Goal: Find specific page/section: Find specific page/section

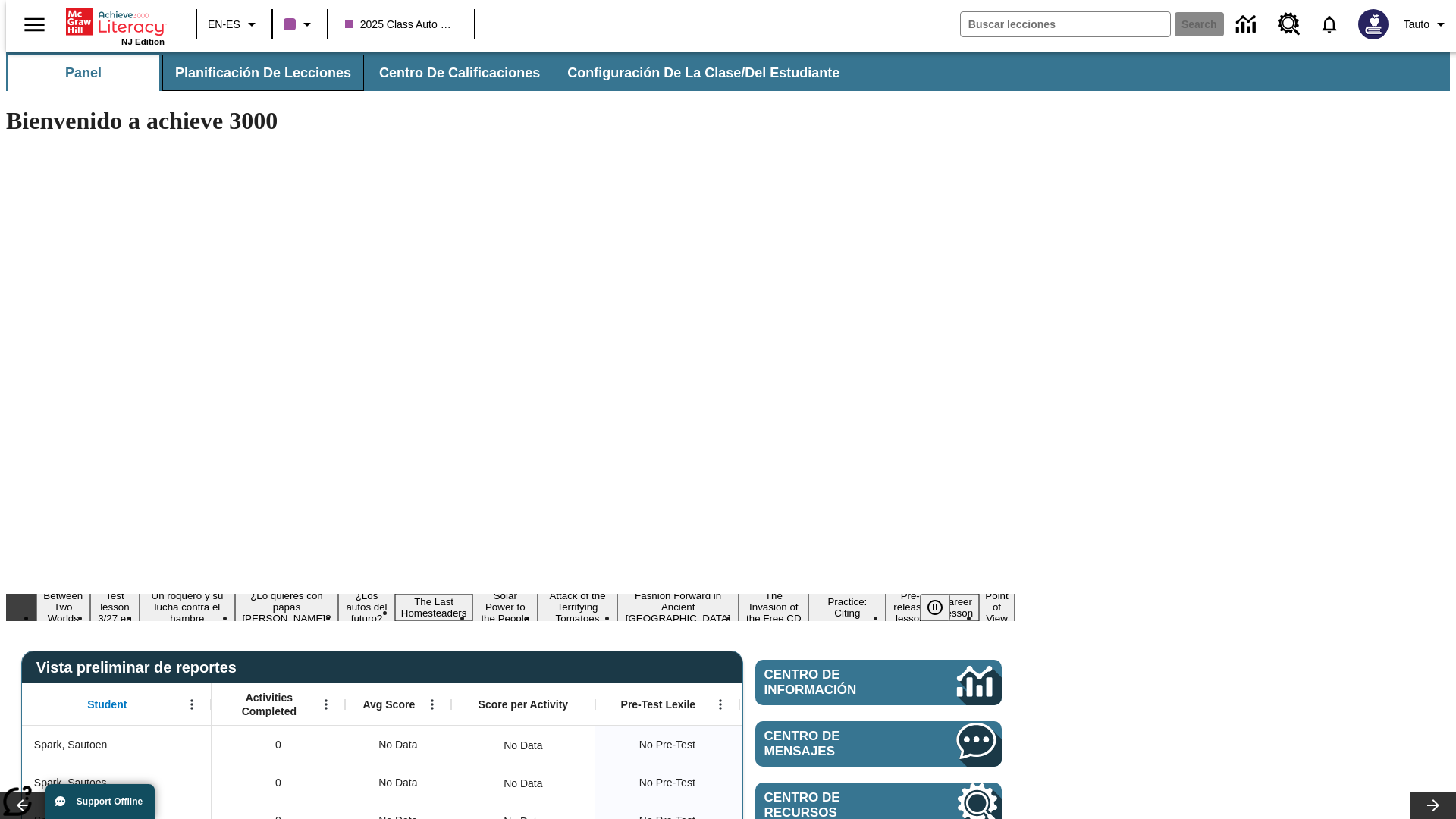
click at [254, 72] on span "Planificación de lecciones" at bounding box center [263, 73] width 176 height 17
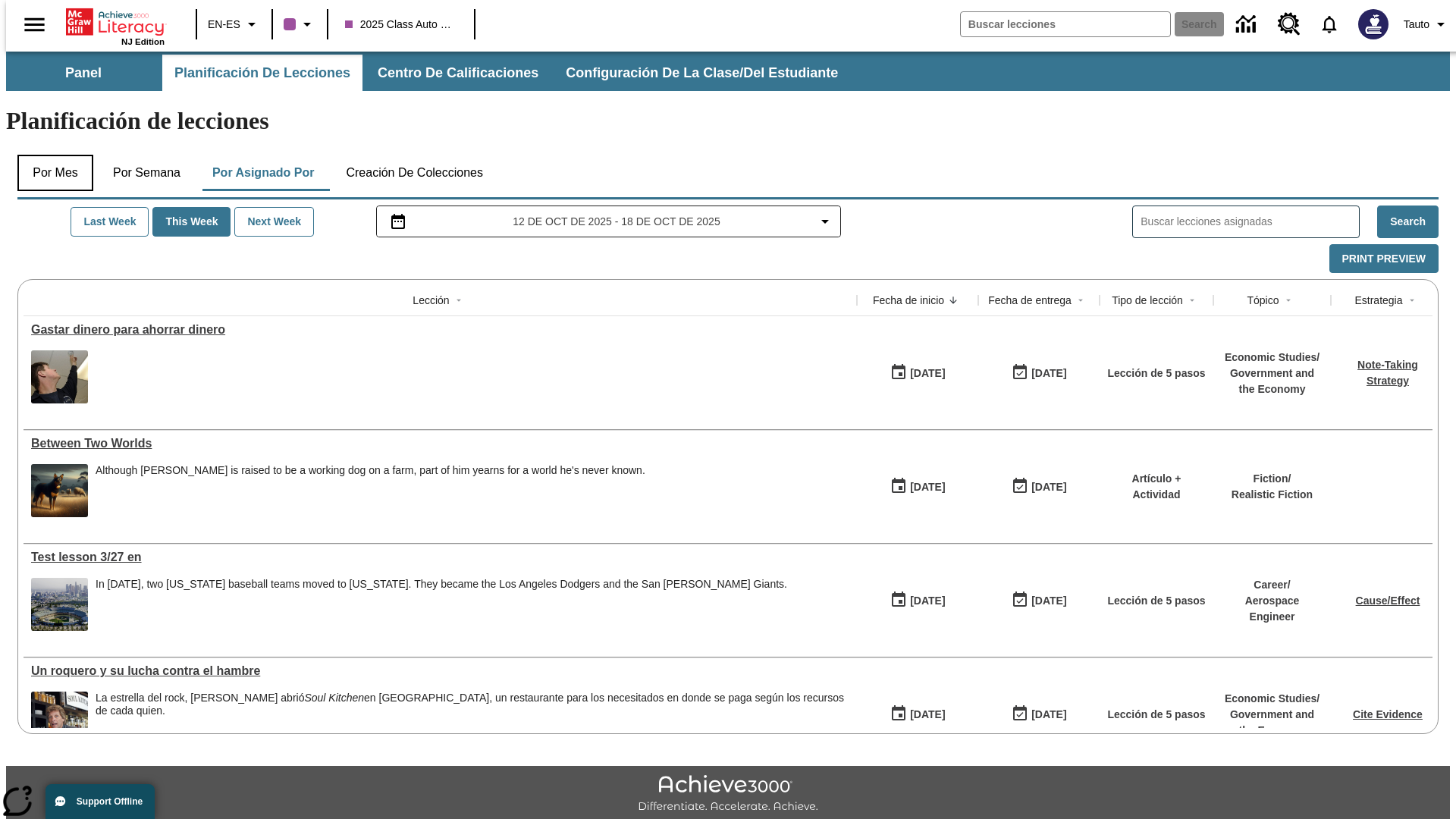
click at [49, 155] on button "Por mes" at bounding box center [55, 173] width 76 height 37
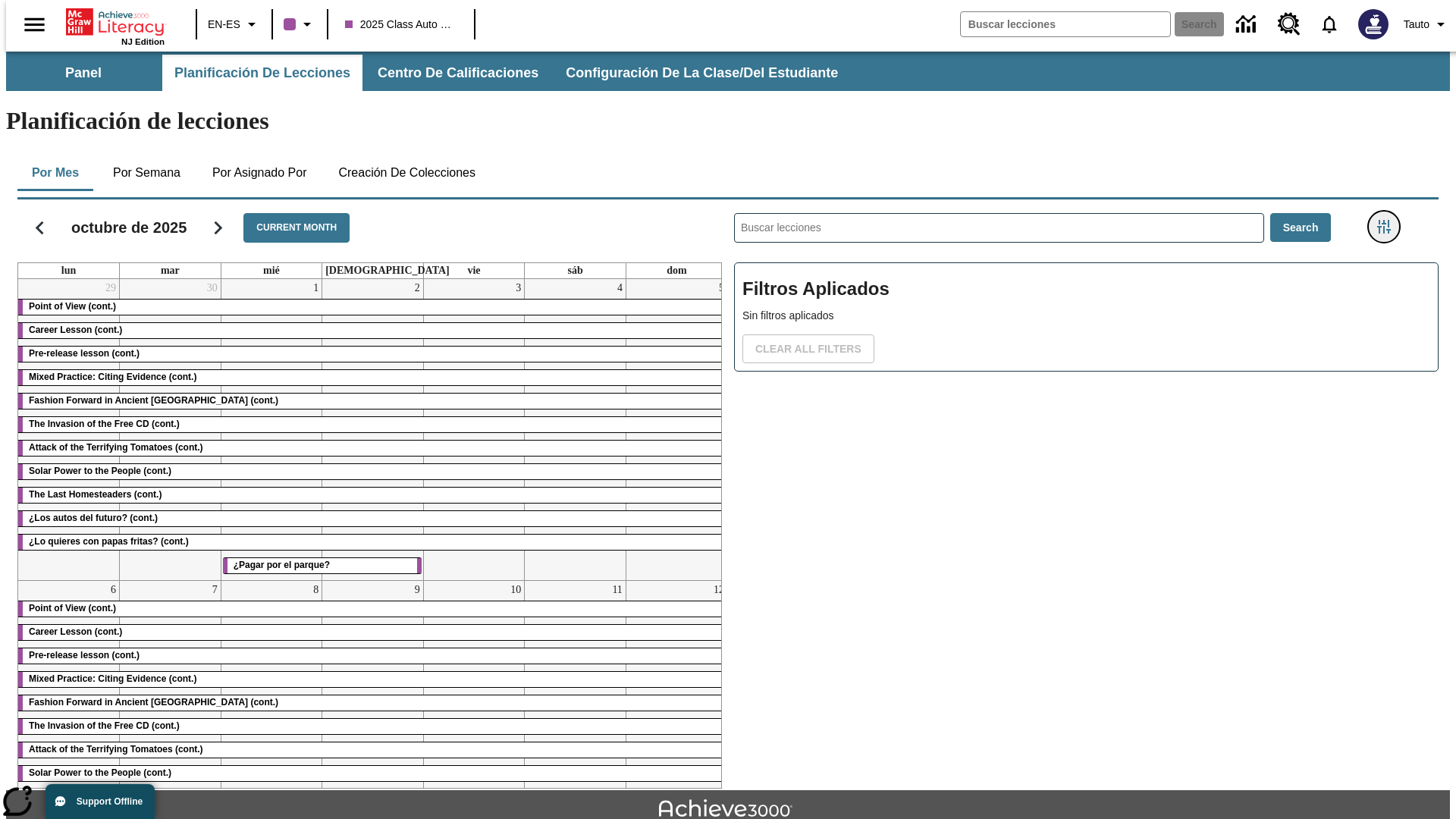
click at [1389, 220] on icon "Menú lateral de filtros" at bounding box center [1384, 227] width 14 height 14
